Goal: Information Seeking & Learning: Learn about a topic

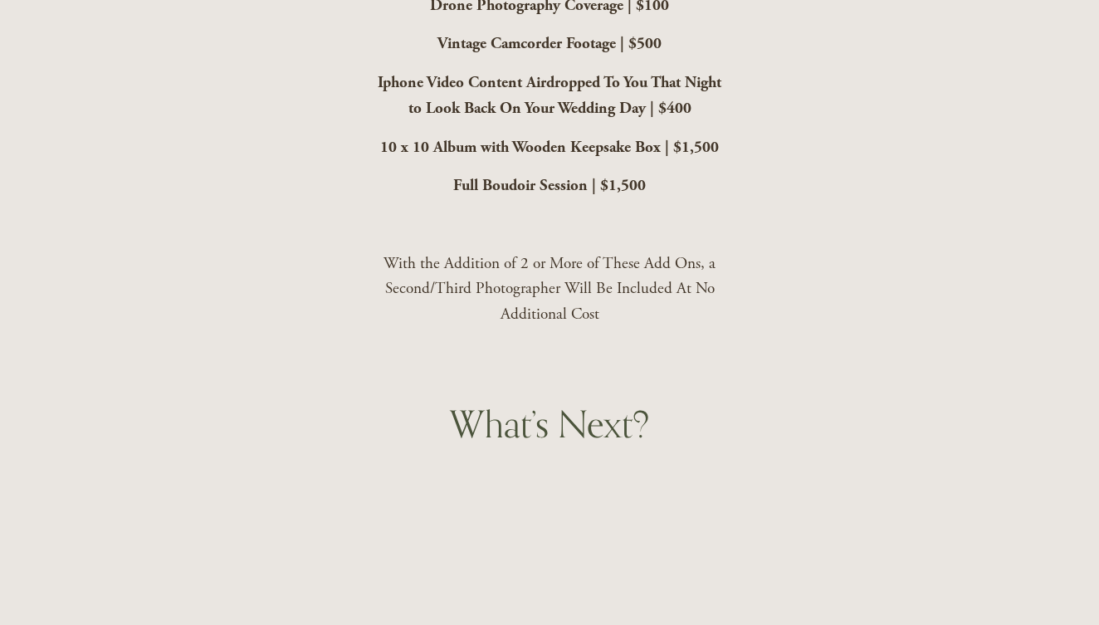
scroll to position [4689, 0]
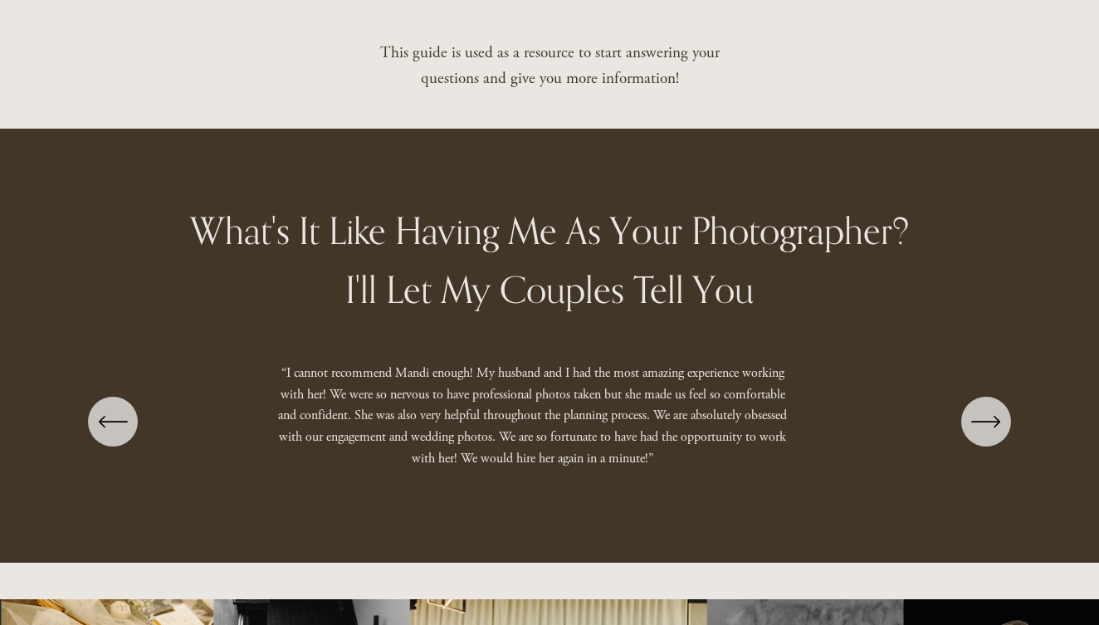
scroll to position [1105, 0]
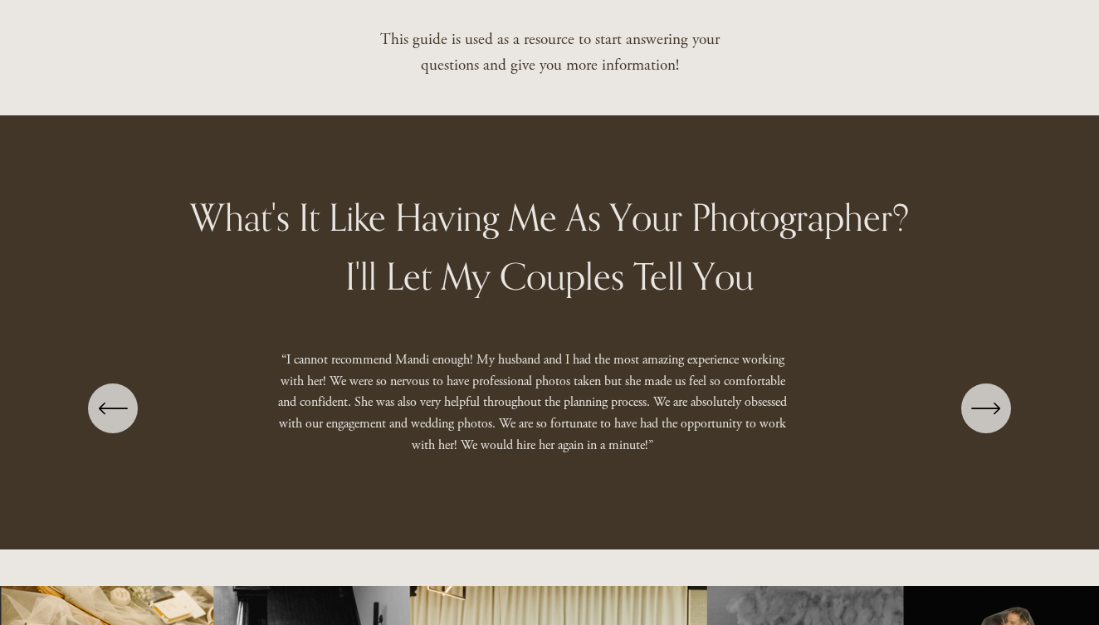
click at [974, 393] on icon "\a \a \a Next\a \a" at bounding box center [986, 408] width 30 height 30
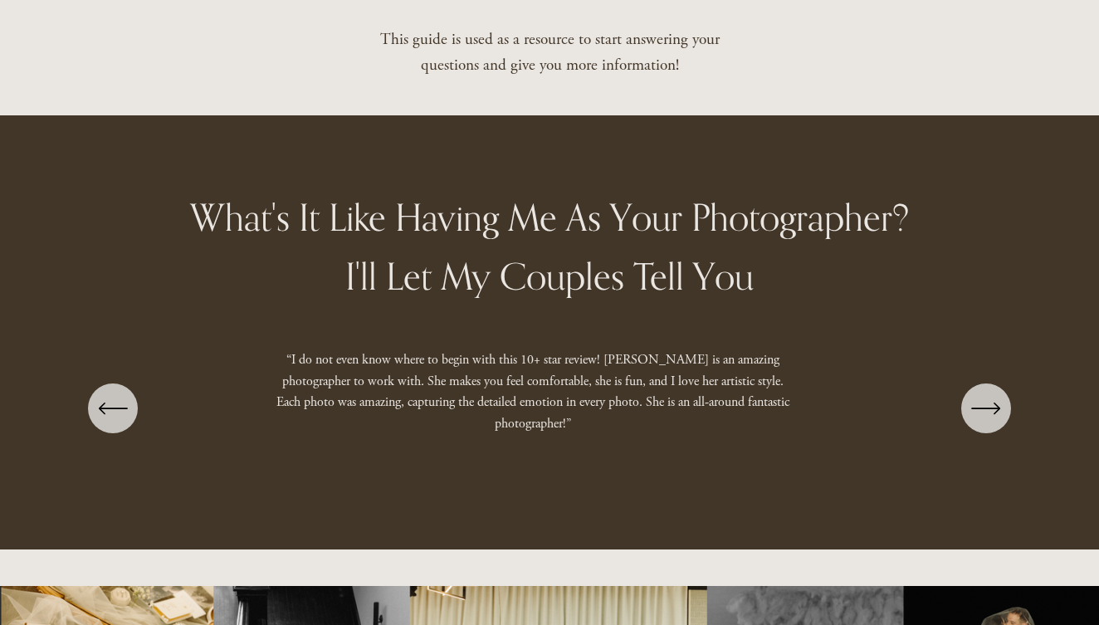
click at [974, 393] on icon "\a \a \a Next\a \a" at bounding box center [986, 408] width 30 height 30
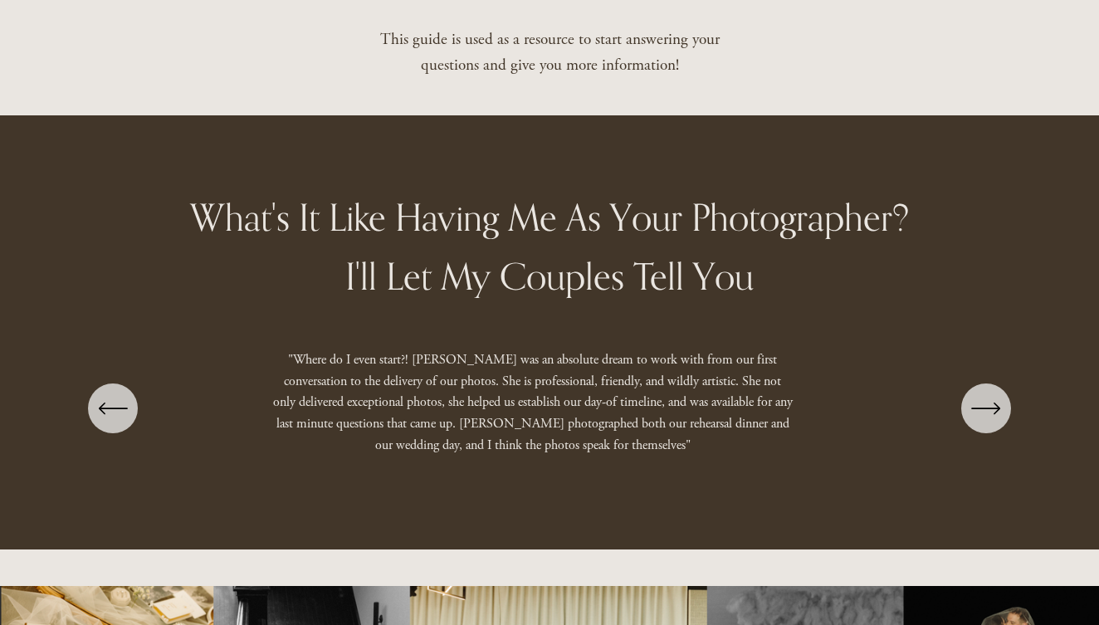
click at [974, 393] on icon "\a \a \a Next\a \a" at bounding box center [986, 408] width 30 height 30
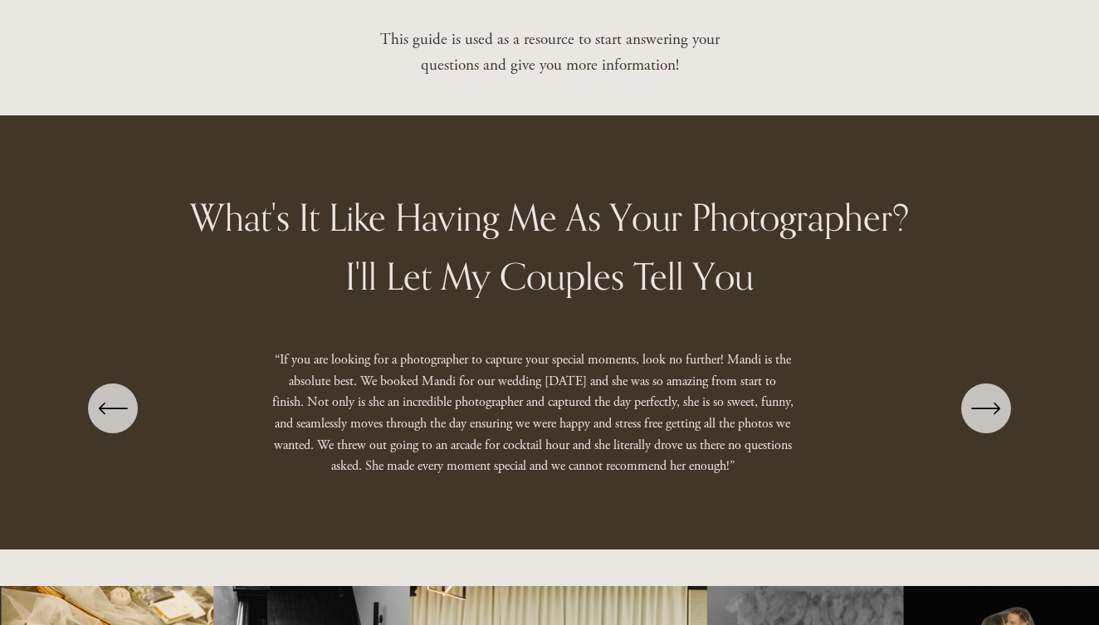
click at [974, 393] on icon "\a \a \a Next\a \a" at bounding box center [986, 408] width 30 height 30
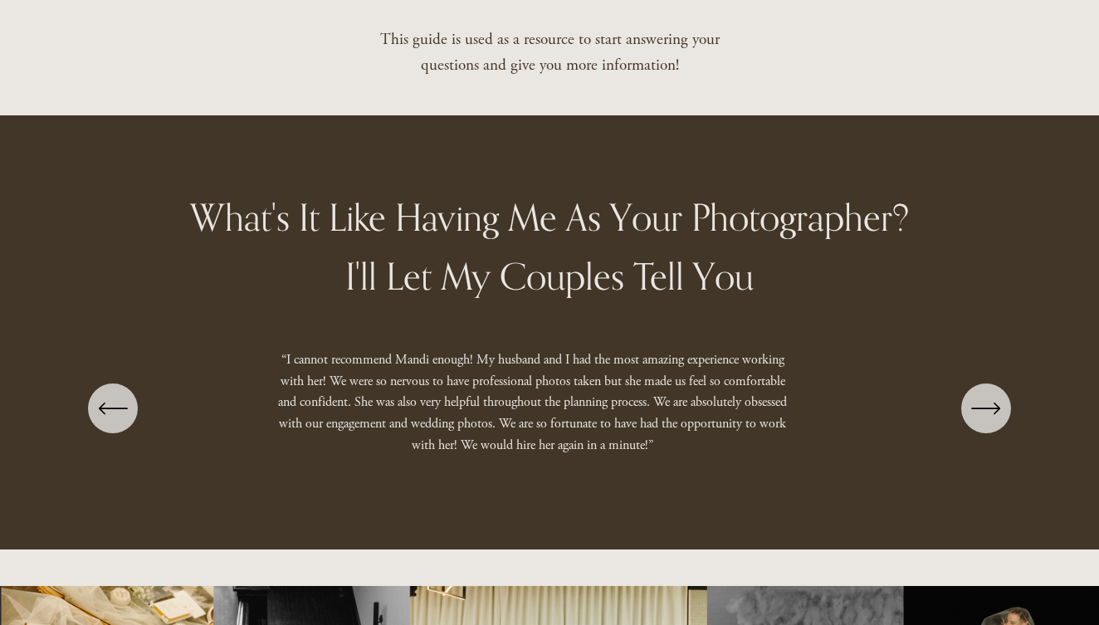
click at [974, 393] on icon "\a \a \a Next\a \a" at bounding box center [986, 408] width 30 height 30
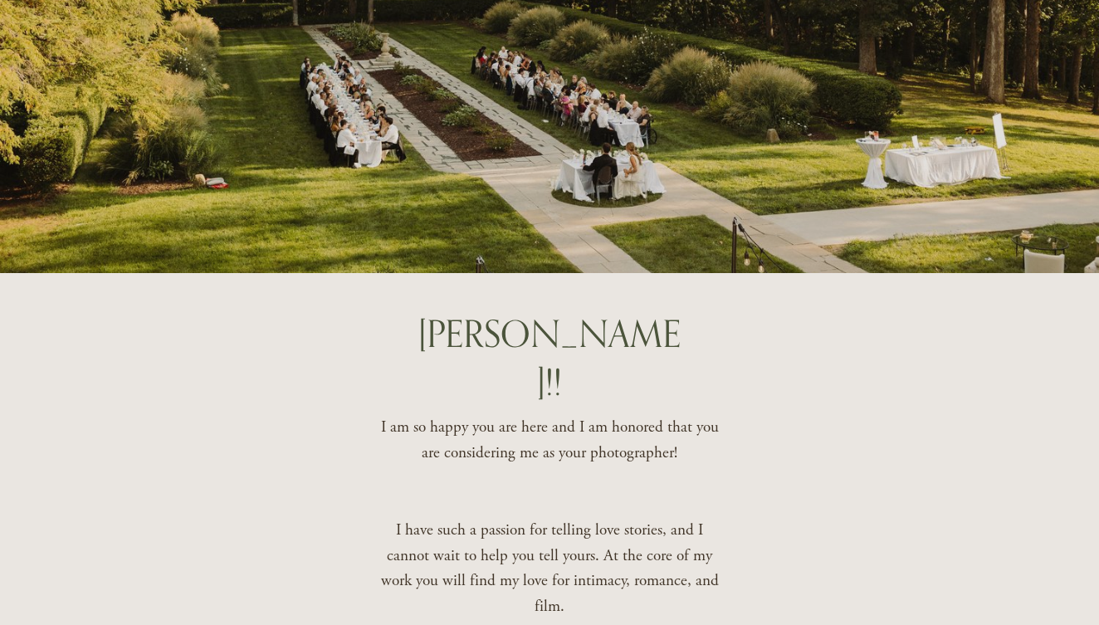
scroll to position [0, 0]
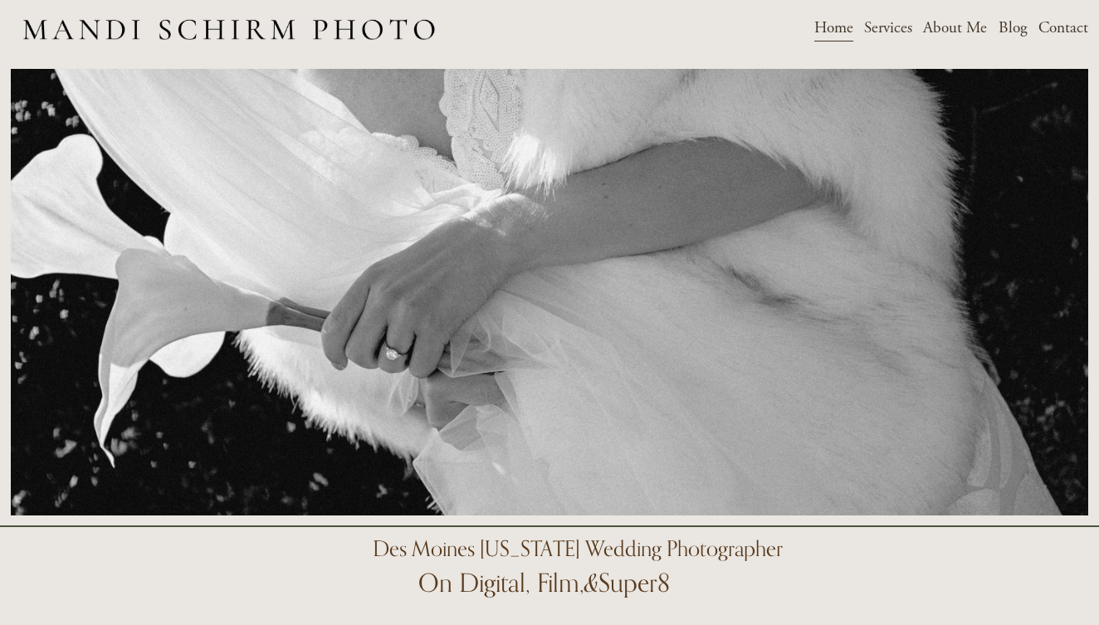
click at [0, 0] on span "Weddings" at bounding box center [0, 0] width 0 height 0
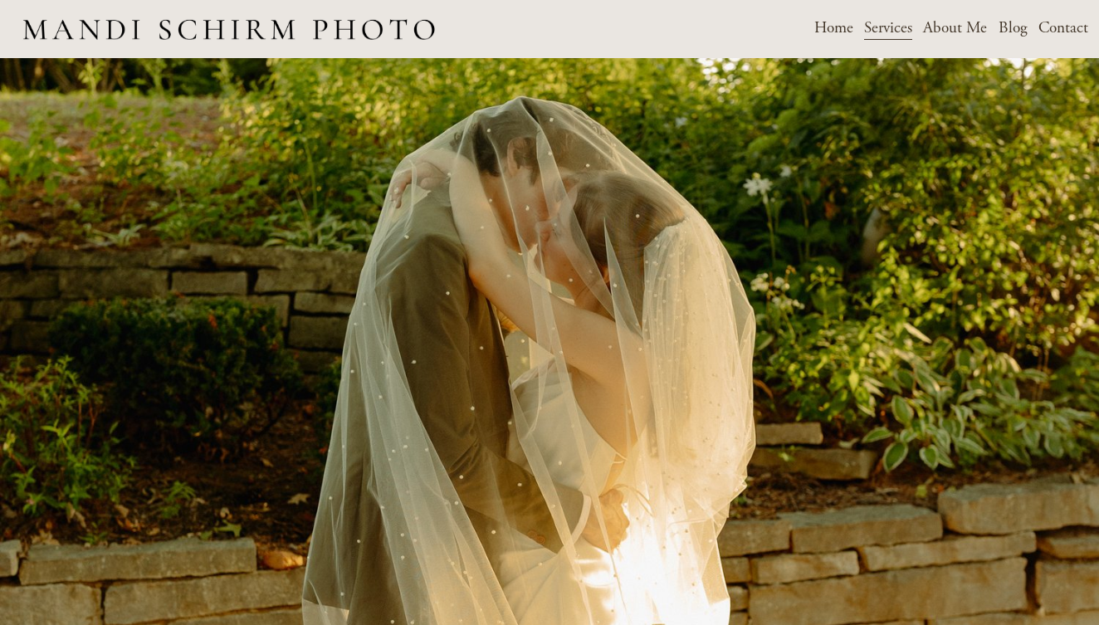
click at [833, 29] on link "Home" at bounding box center [833, 29] width 39 height 29
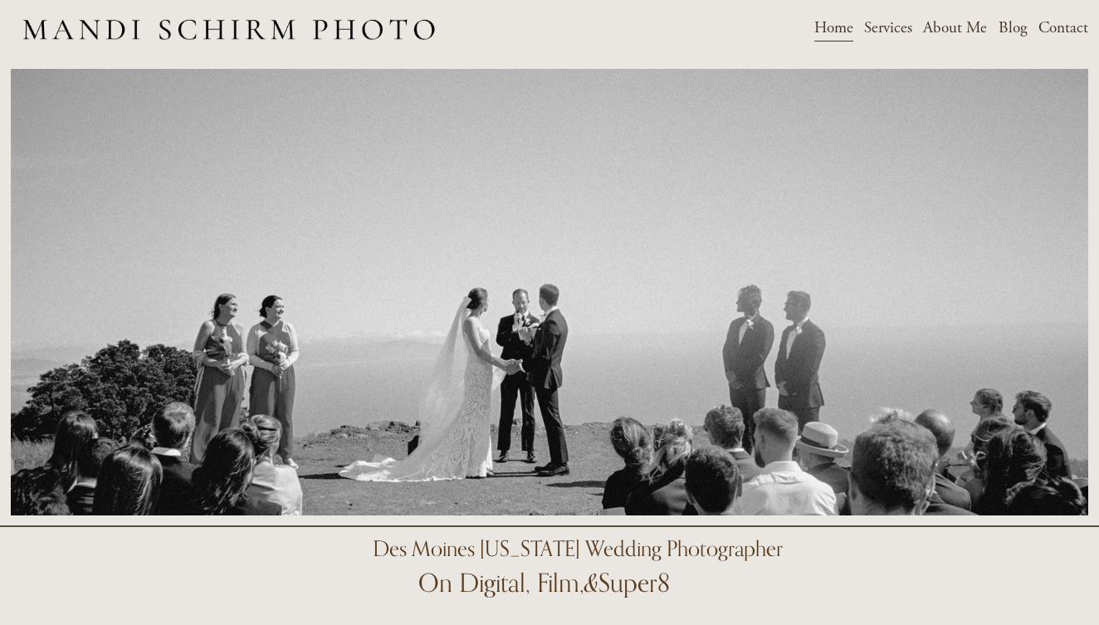
click at [944, 27] on link "About Me" at bounding box center [955, 29] width 64 height 29
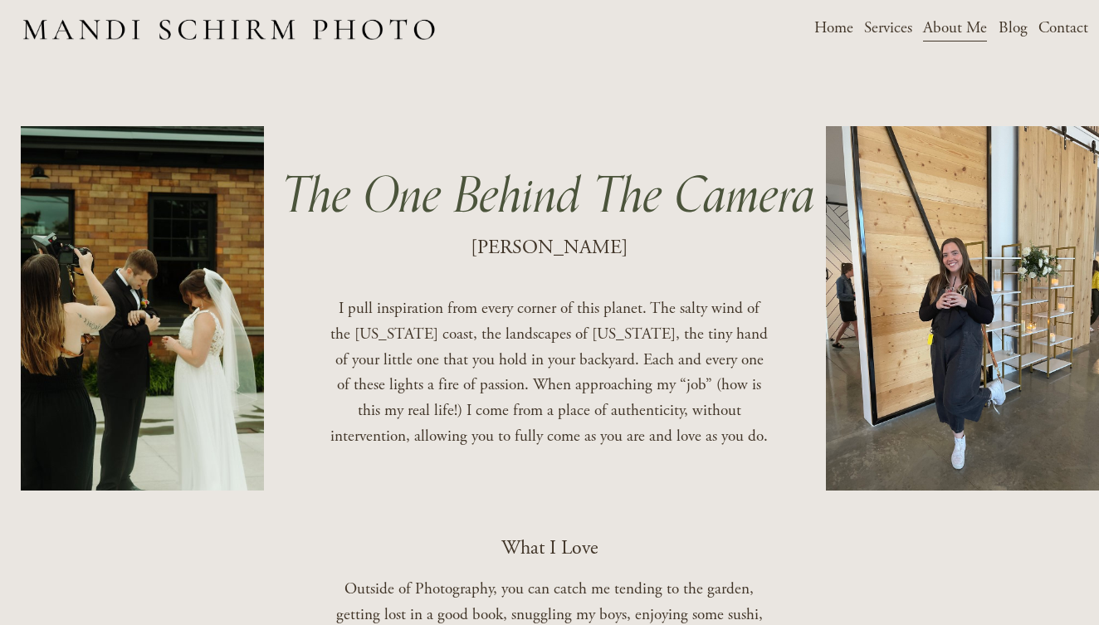
click at [838, 33] on link "Home" at bounding box center [833, 29] width 39 height 29
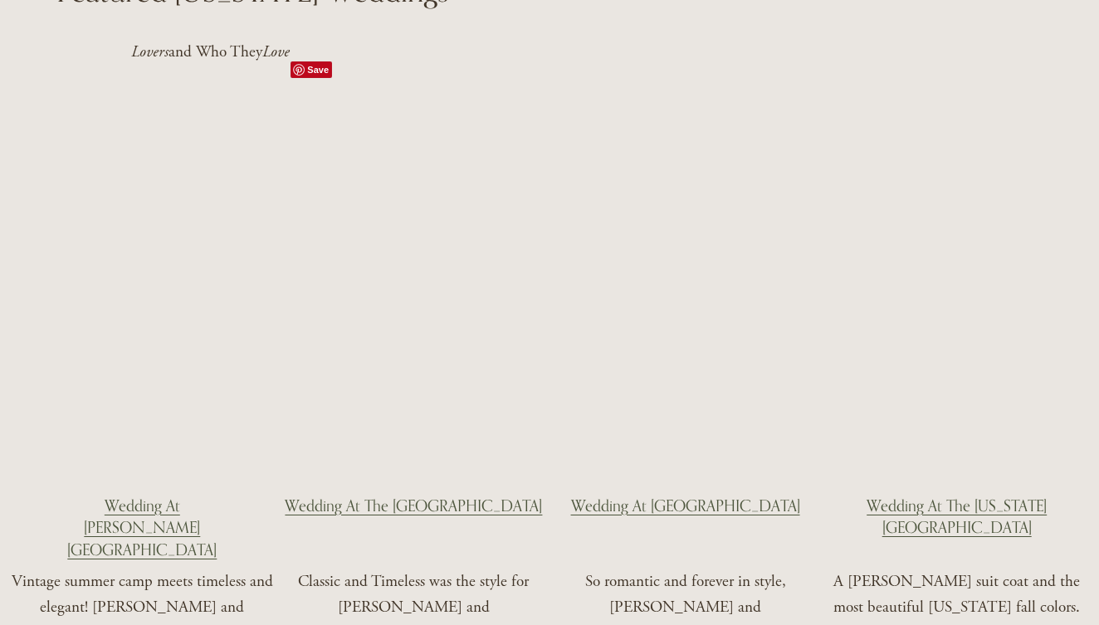
scroll to position [2494, 0]
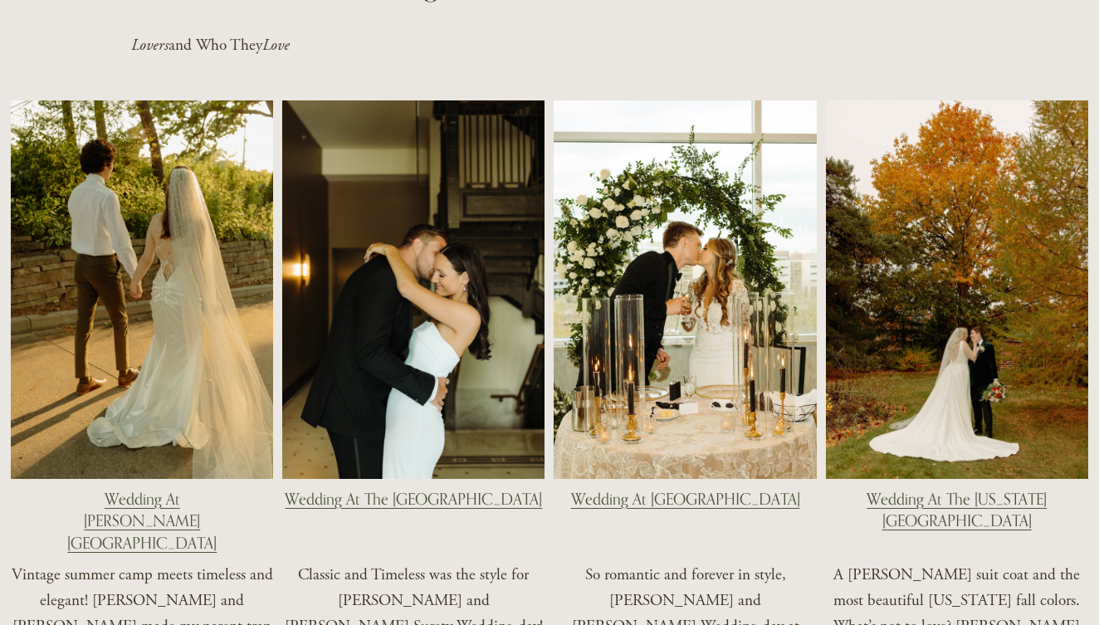
click at [885, 490] on link "Wedding At The [US_STATE][GEOGRAPHIC_DATA]" at bounding box center [957, 510] width 180 height 41
click at [437, 490] on link "Wedding At The Surety Hotel" at bounding box center [413, 499] width 257 height 18
click at [166, 490] on link "Wedding At Rollins Mansion" at bounding box center [141, 521] width 149 height 62
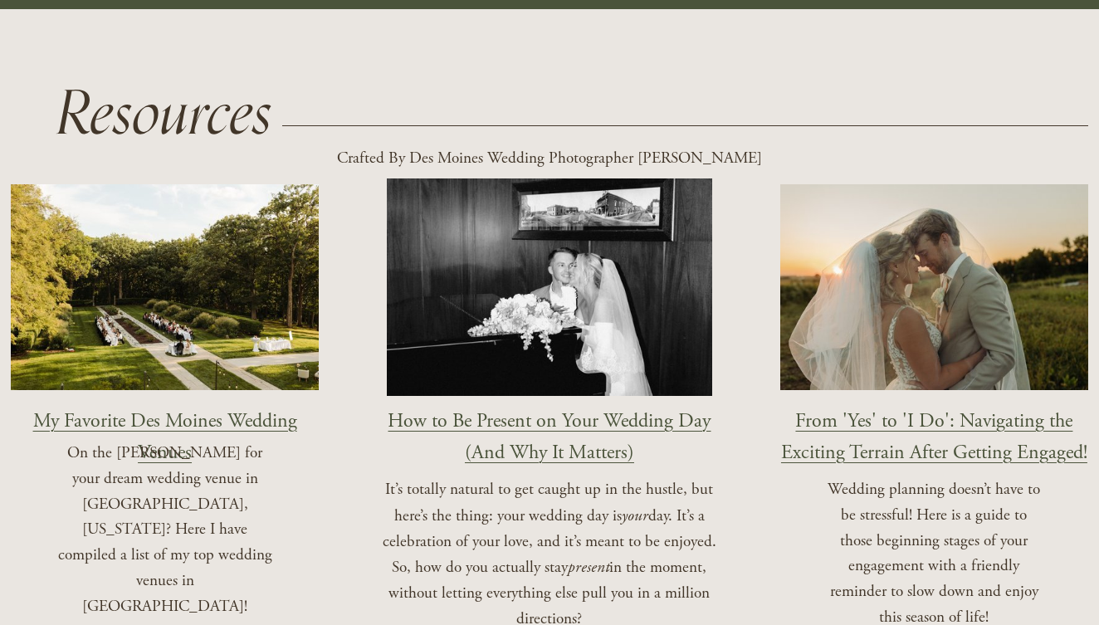
scroll to position [1681, 0]
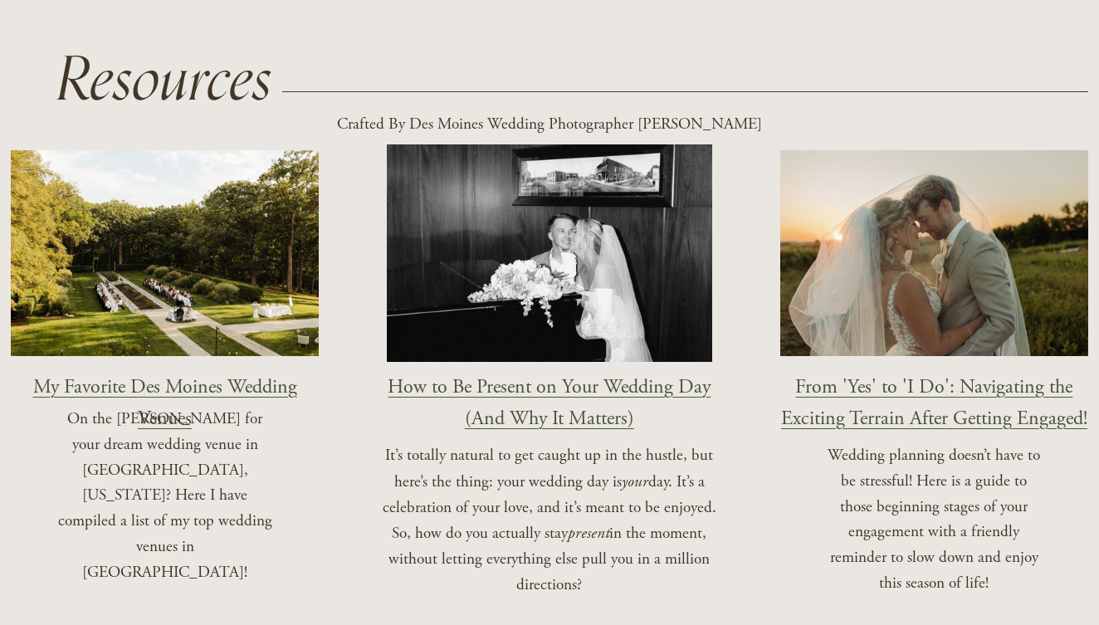
click at [208, 383] on link "My Favorite Des Moines Wedding Venues" at bounding box center [165, 402] width 264 height 56
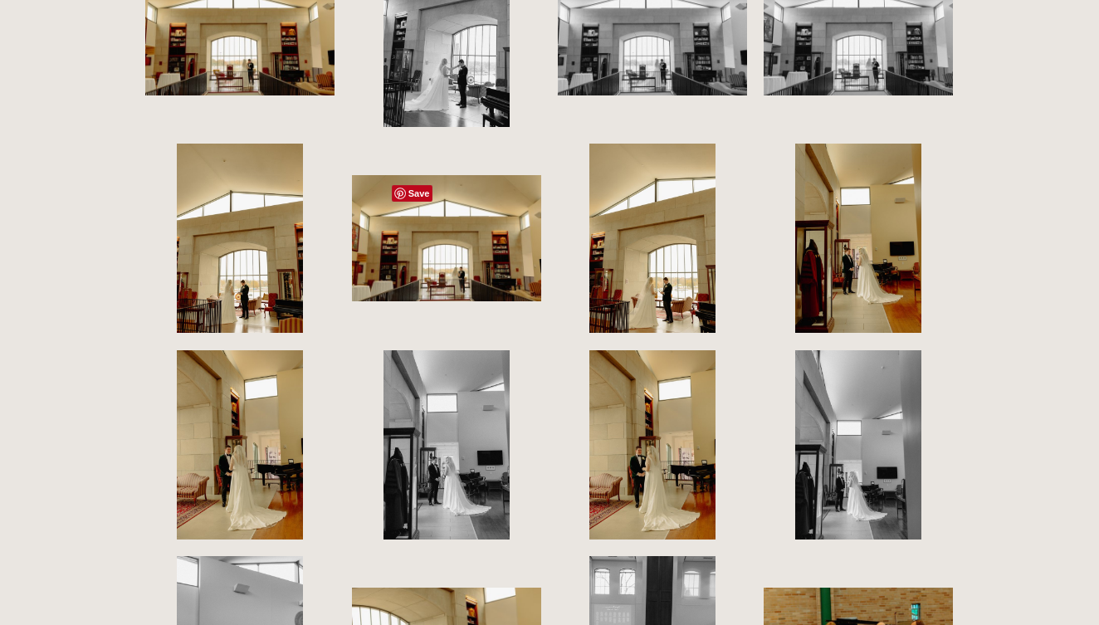
scroll to position [4882, 0]
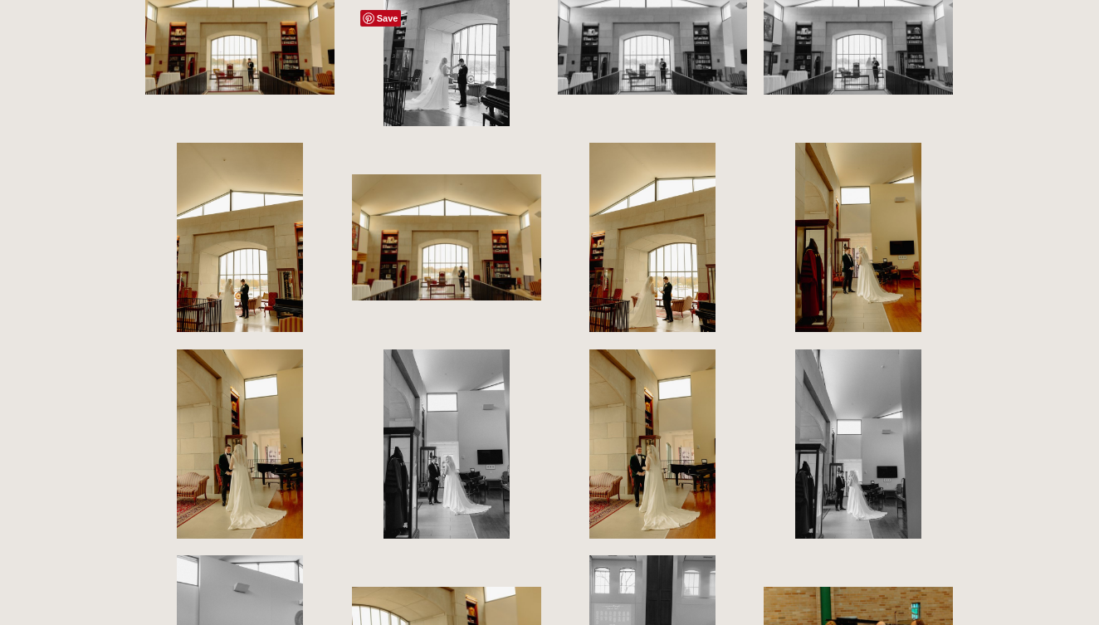
click at [458, 174] on img at bounding box center [446, 237] width 189 height 126
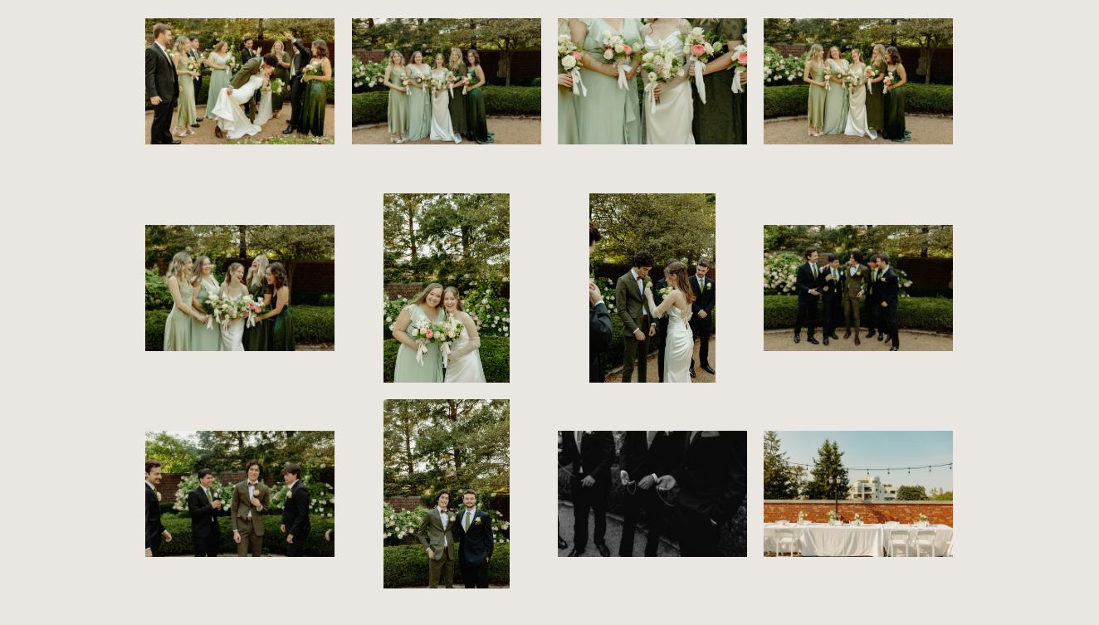
scroll to position [7133, 0]
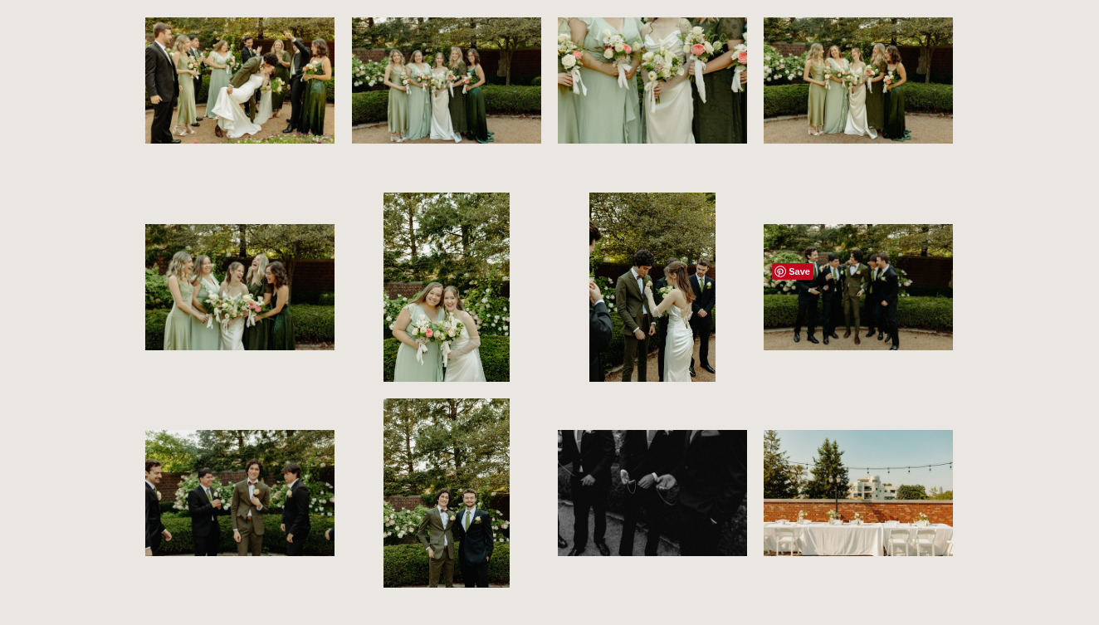
click at [881, 430] on img at bounding box center [858, 493] width 189 height 126
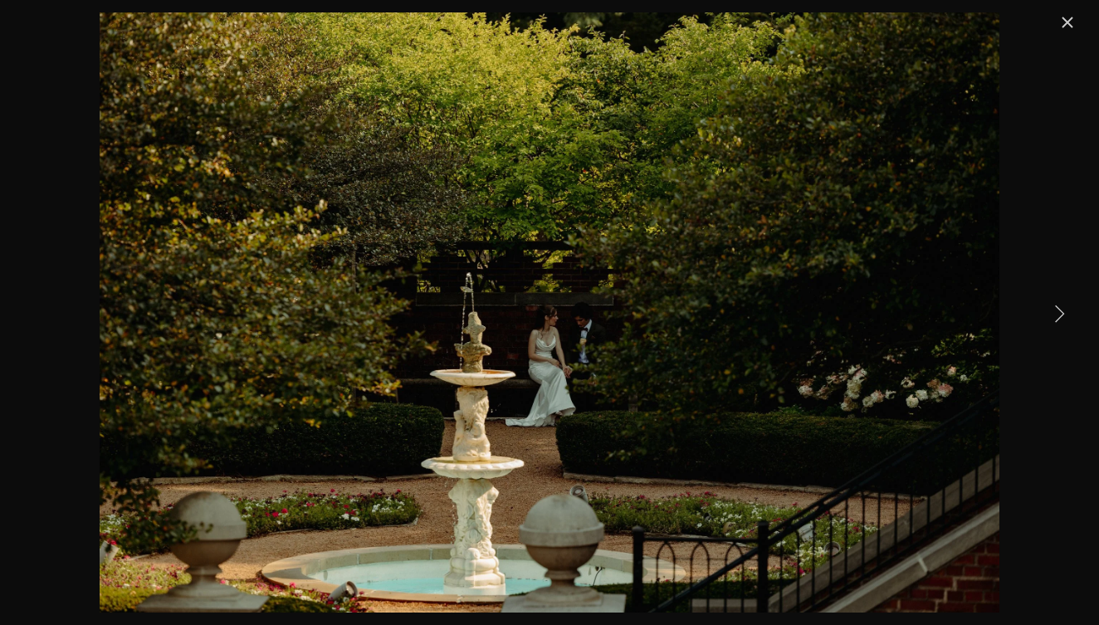
click at [1065, 25] on link "Close" at bounding box center [1068, 22] width 20 height 20
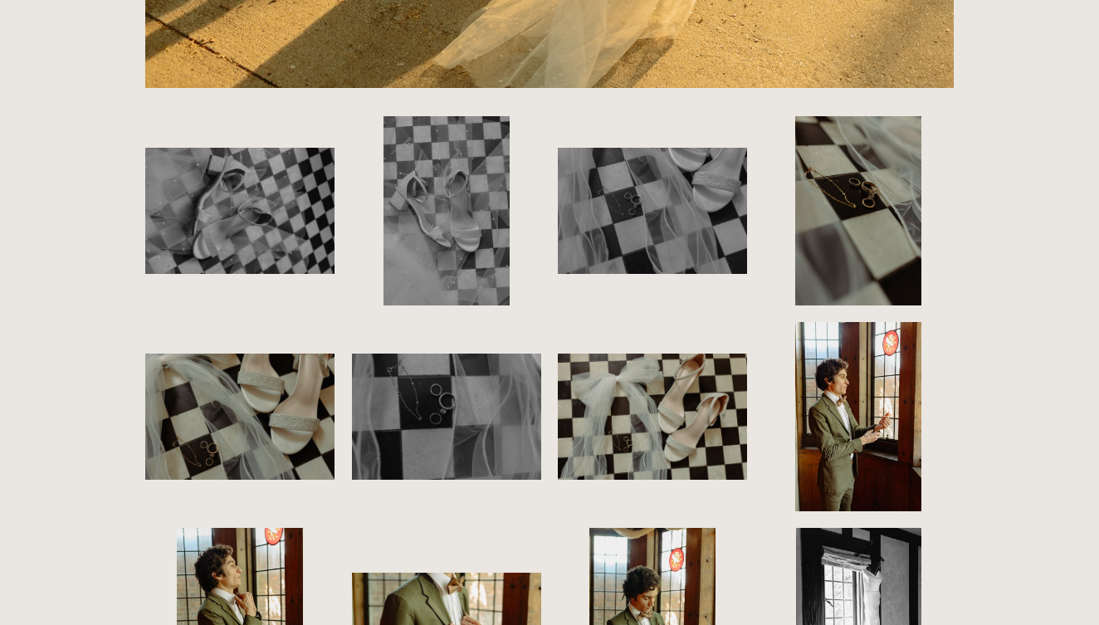
scroll to position [1488, 0]
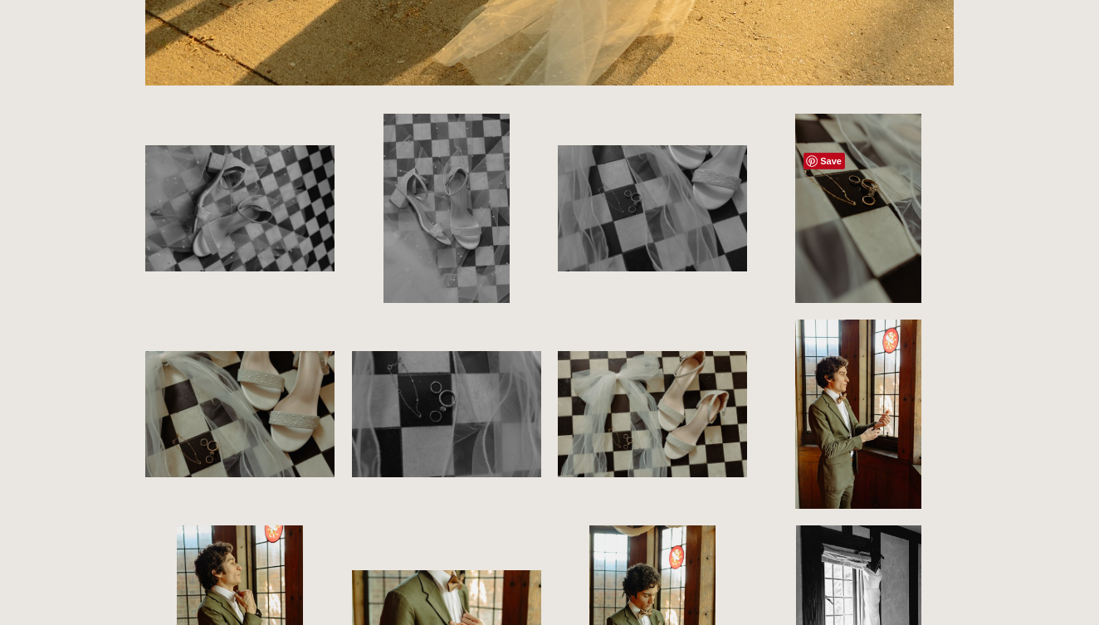
click at [838, 320] on img at bounding box center [858, 414] width 126 height 189
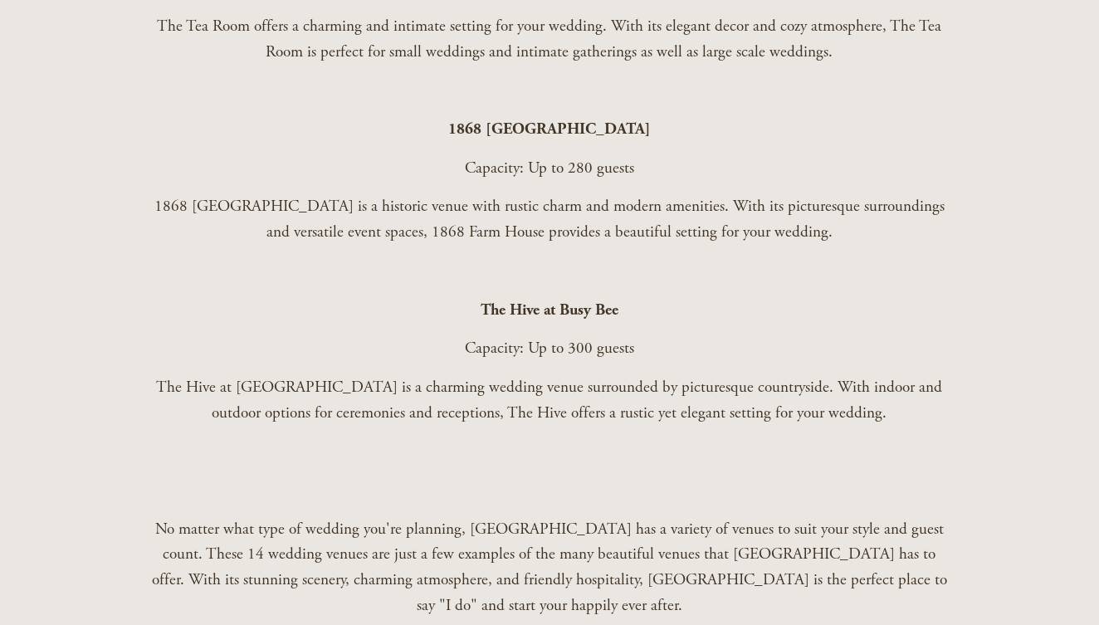
scroll to position [3543, 0]
